Goal: Information Seeking & Learning: Find specific fact

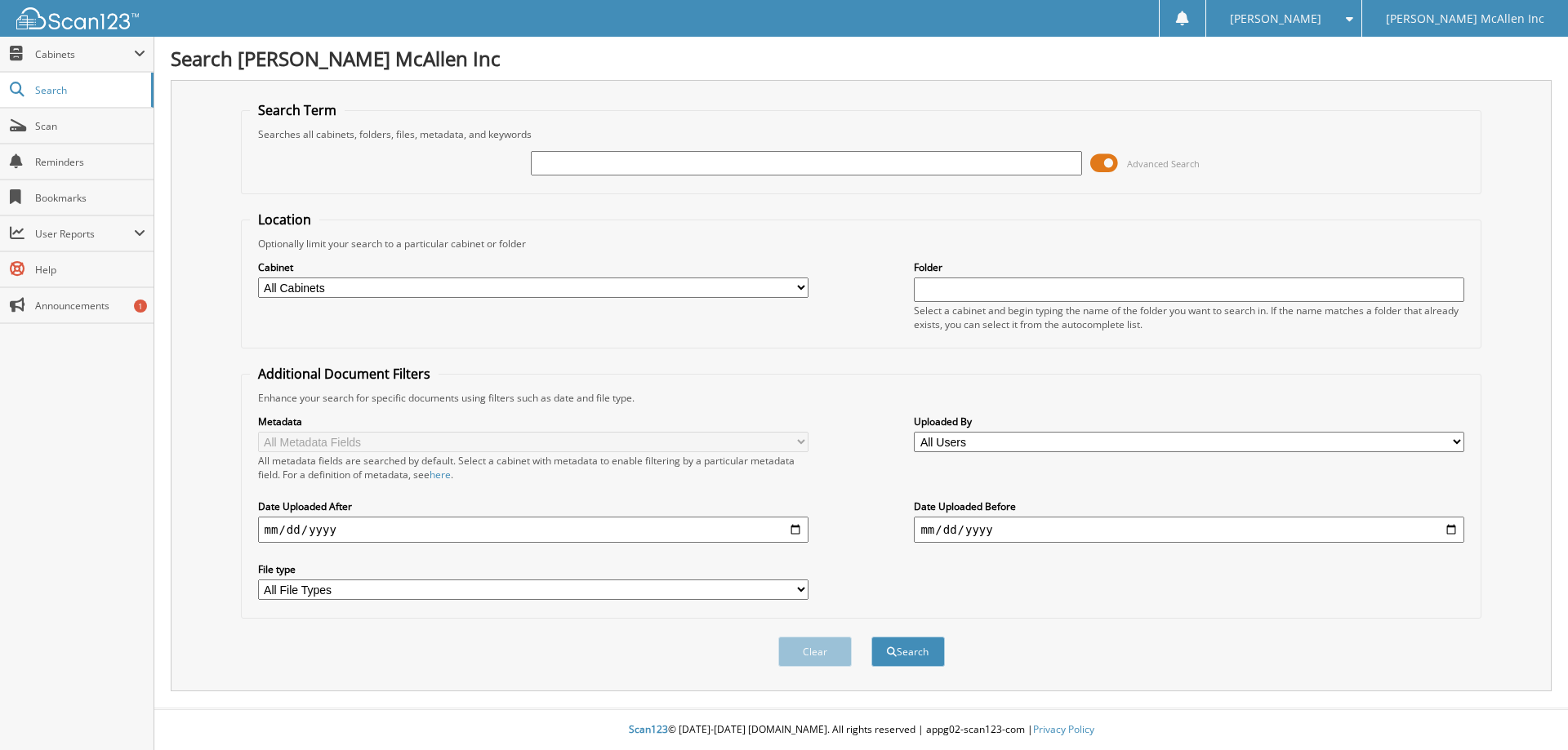
click at [550, 156] on input "text" at bounding box center [806, 163] width 551 height 24
type input "[DATE]"
click at [892, 649] on span "submit" at bounding box center [892, 652] width 10 height 10
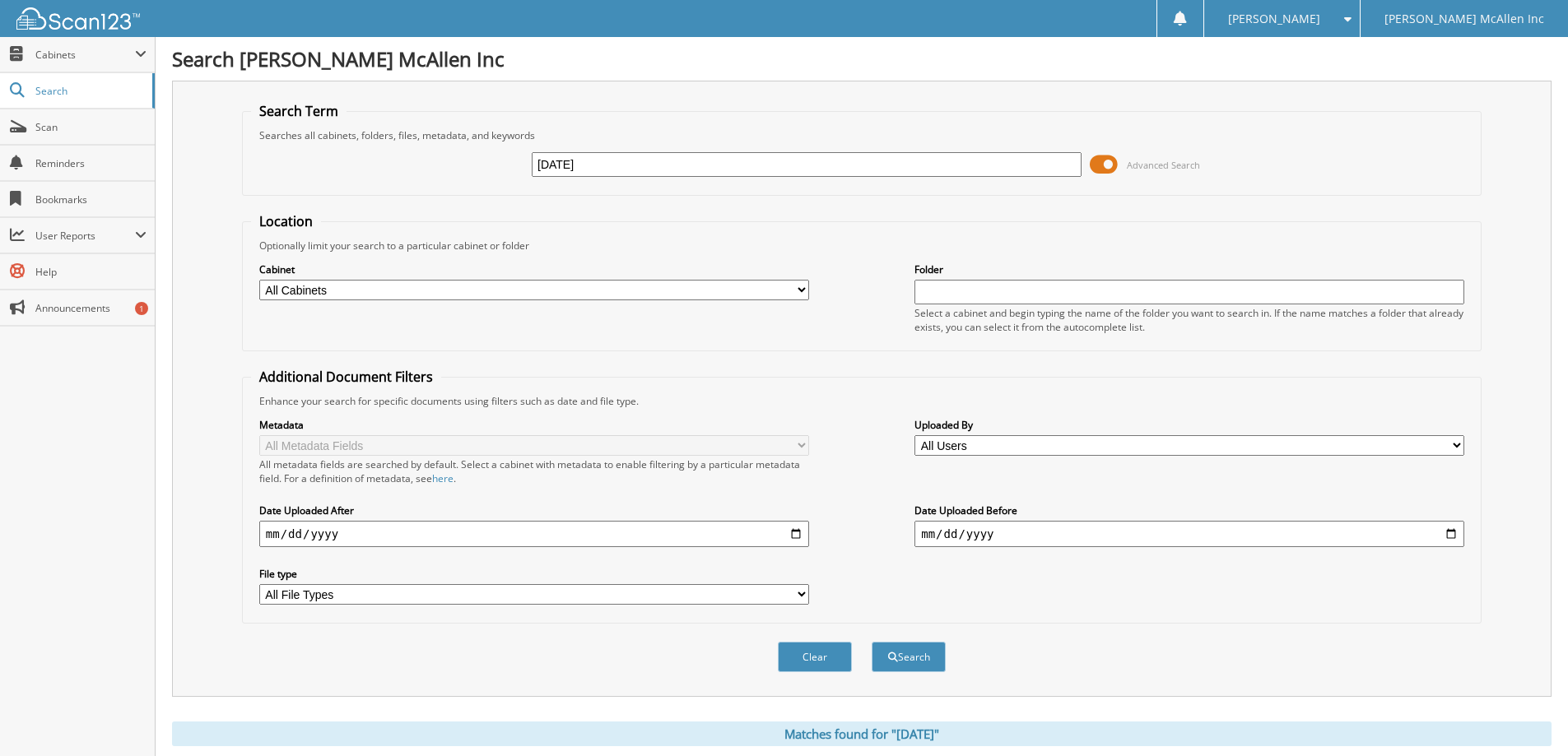
scroll to position [494, 0]
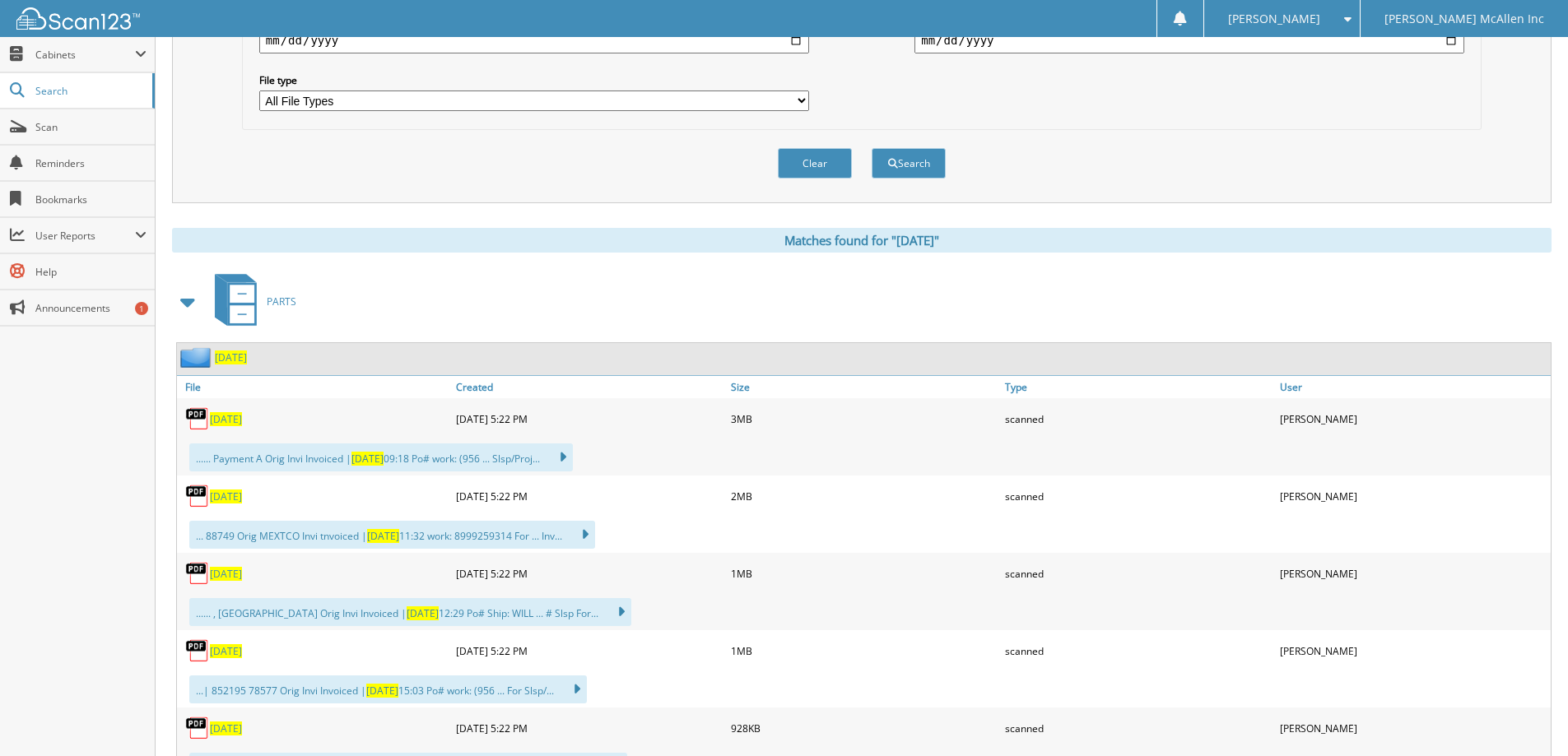
click at [228, 424] on span "[DATE]" at bounding box center [225, 419] width 32 height 14
click at [220, 495] on span "[DATE]" at bounding box center [225, 496] width 32 height 14
click at [226, 571] on span "[DATE]" at bounding box center [225, 574] width 32 height 14
click at [70, 132] on span "Scan" at bounding box center [91, 127] width 112 height 14
